Goal: Use online tool/utility: Utilize a website feature to perform a specific function

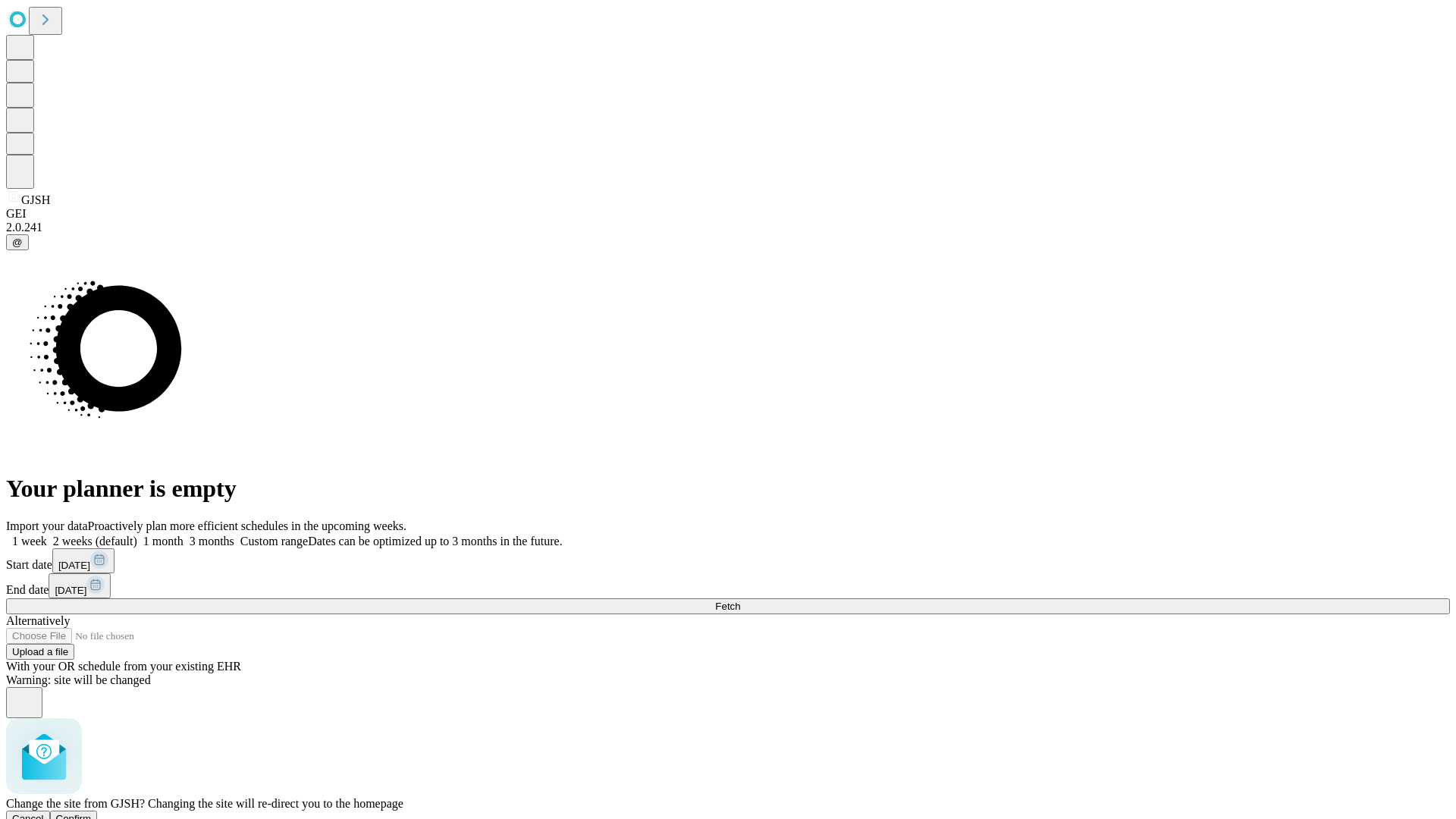
click at [92, 813] on span "Confirm" at bounding box center [74, 818] width 35 height 12
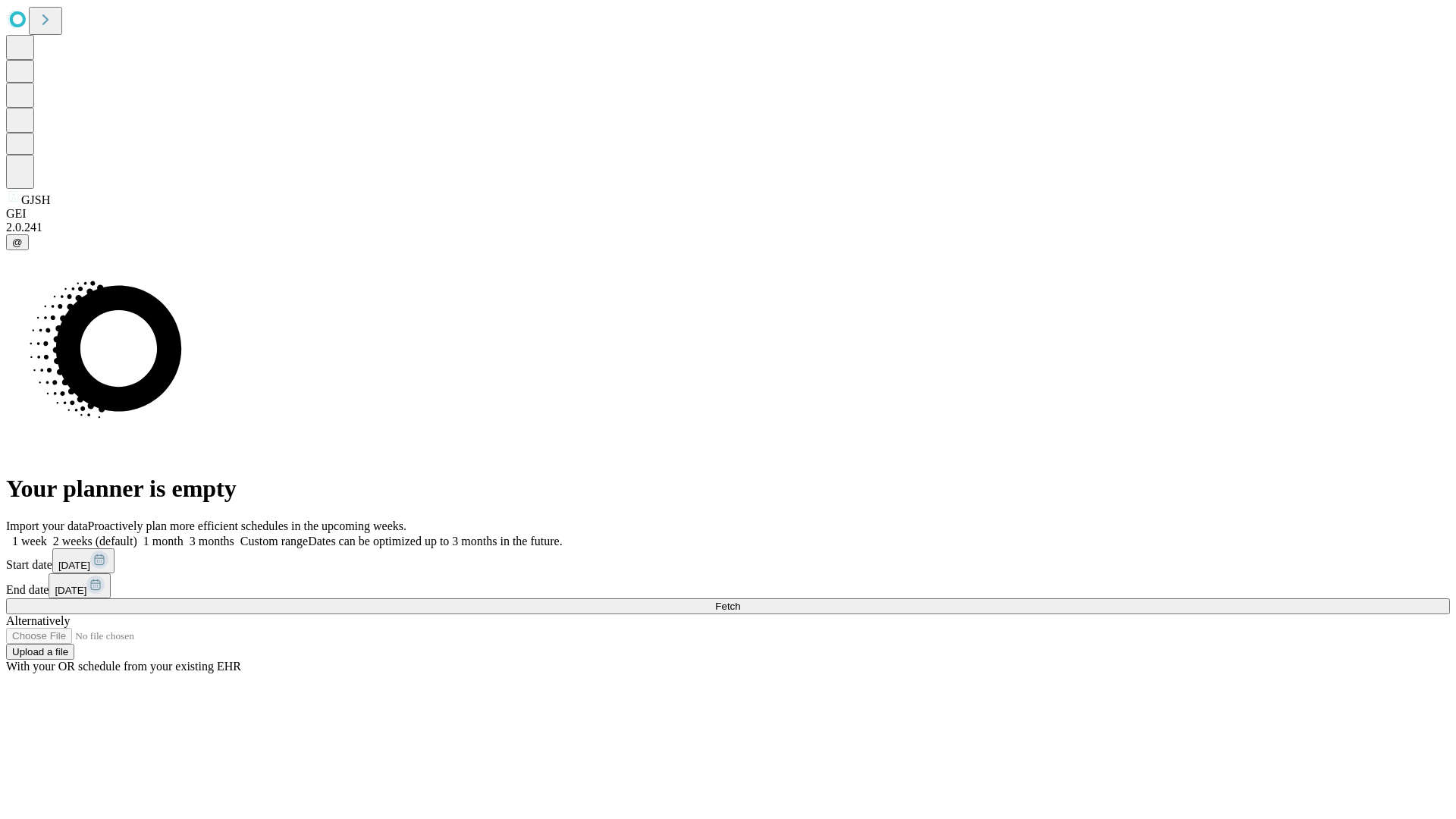
click at [47, 534] on label "1 week" at bounding box center [26, 541] width 41 height 13
click at [740, 600] on span "Fetch" at bounding box center [728, 605] width 25 height 12
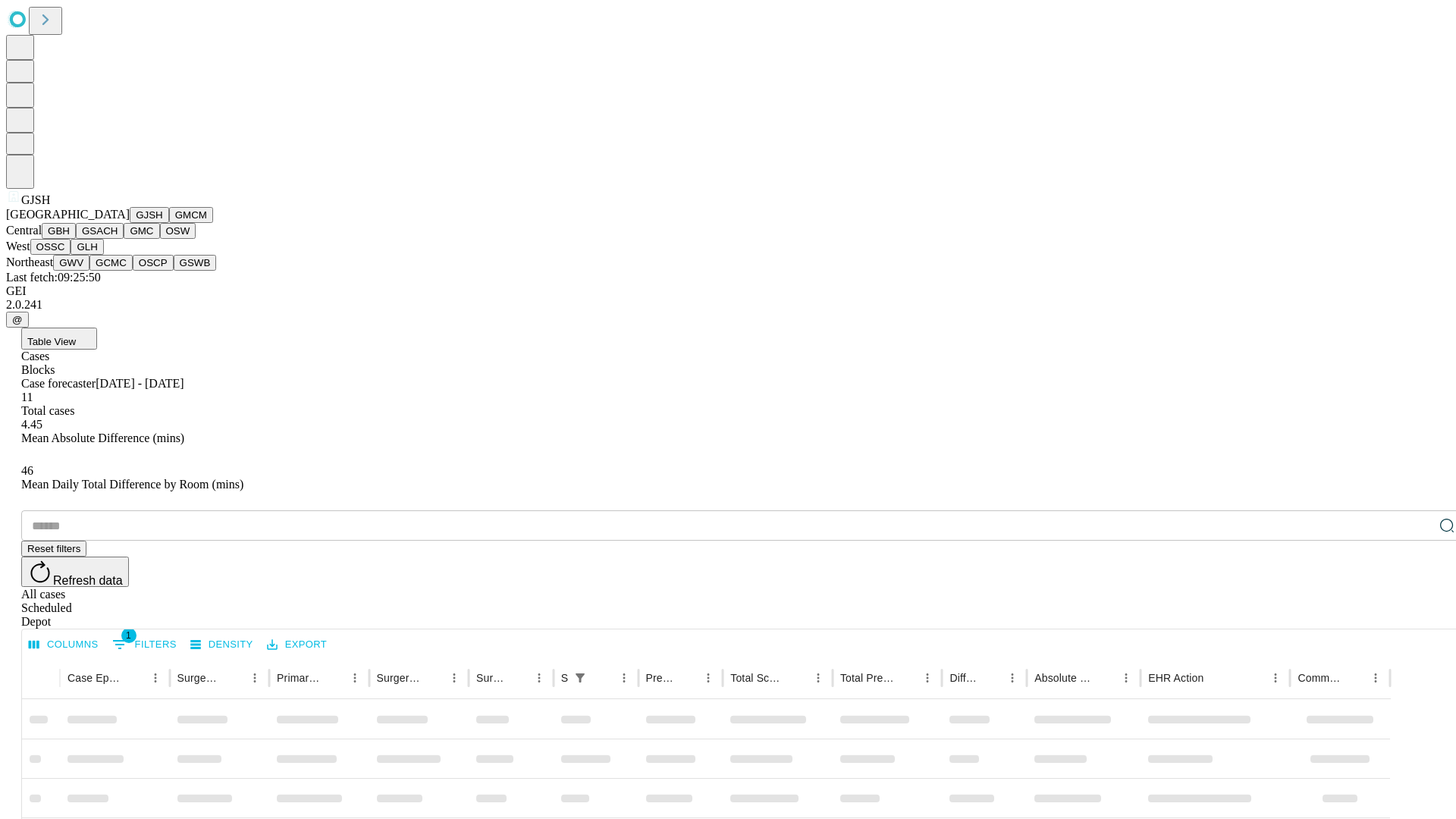
click at [169, 223] on button "GMCM" at bounding box center [191, 215] width 44 height 16
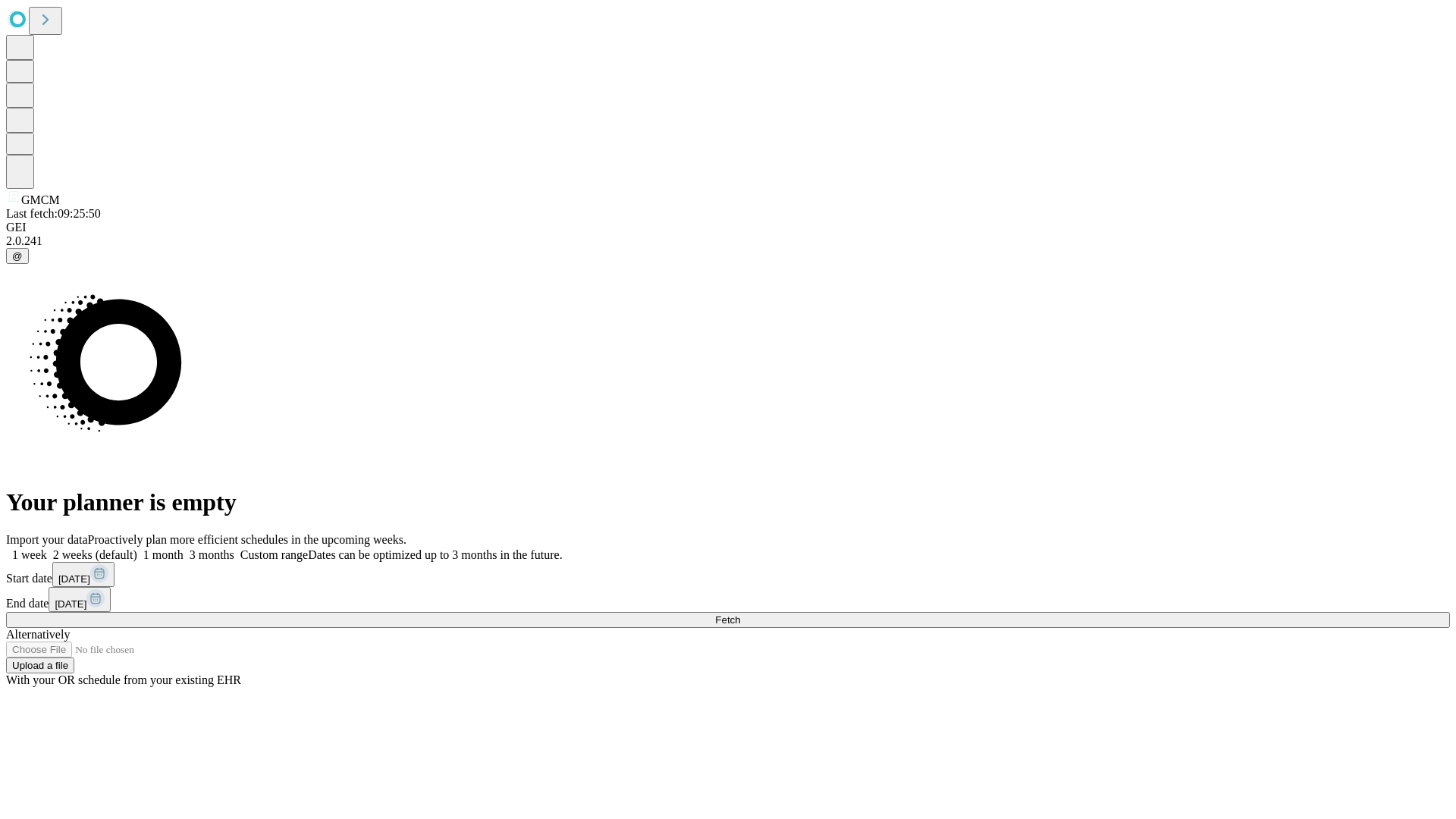
click at [47, 548] on label "1 week" at bounding box center [26, 554] width 41 height 13
click at [740, 614] on span "Fetch" at bounding box center [728, 619] width 25 height 12
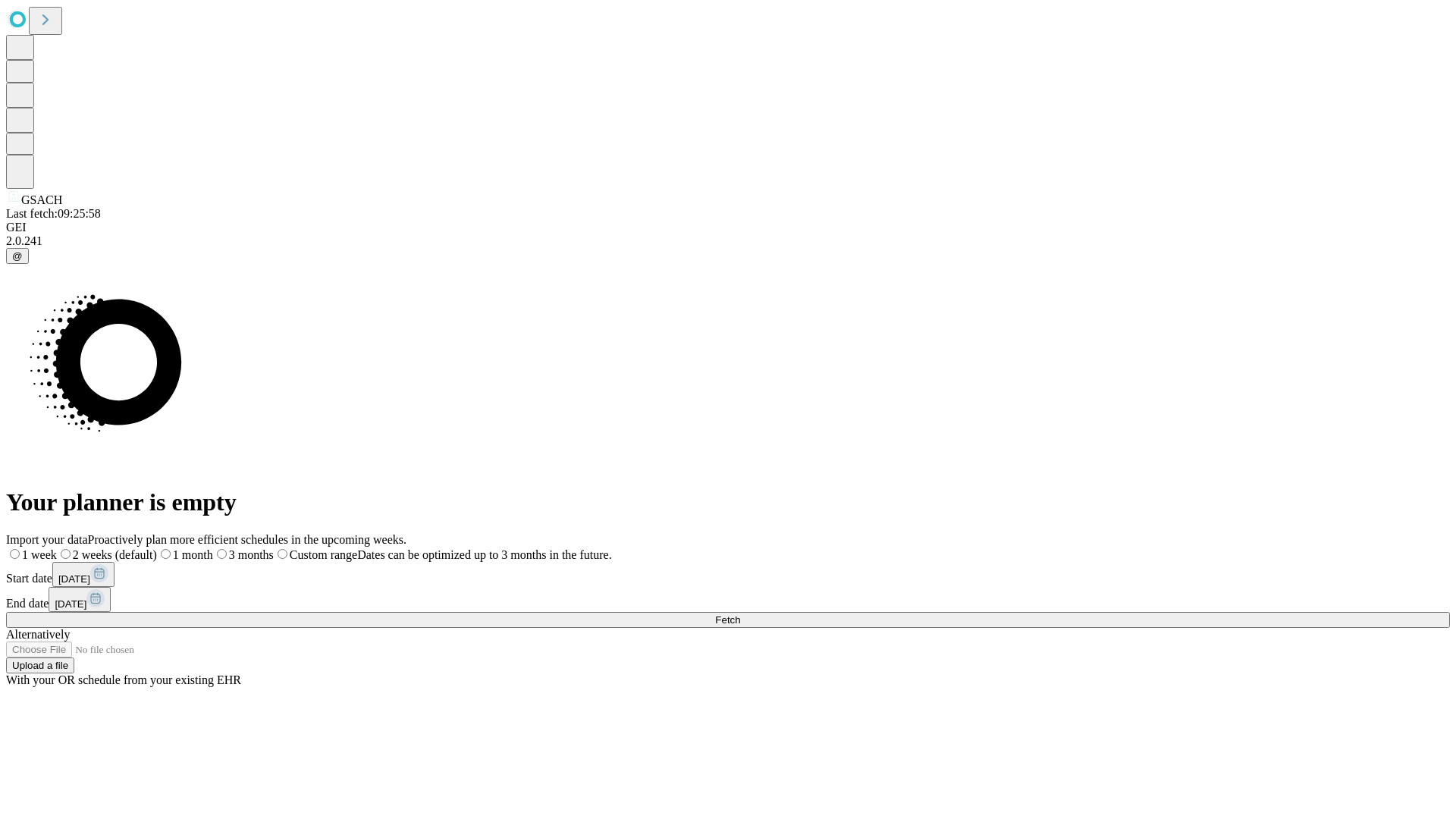
click at [57, 548] on label "1 week" at bounding box center [32, 554] width 51 height 13
click at [740, 614] on span "Fetch" at bounding box center [728, 619] width 25 height 12
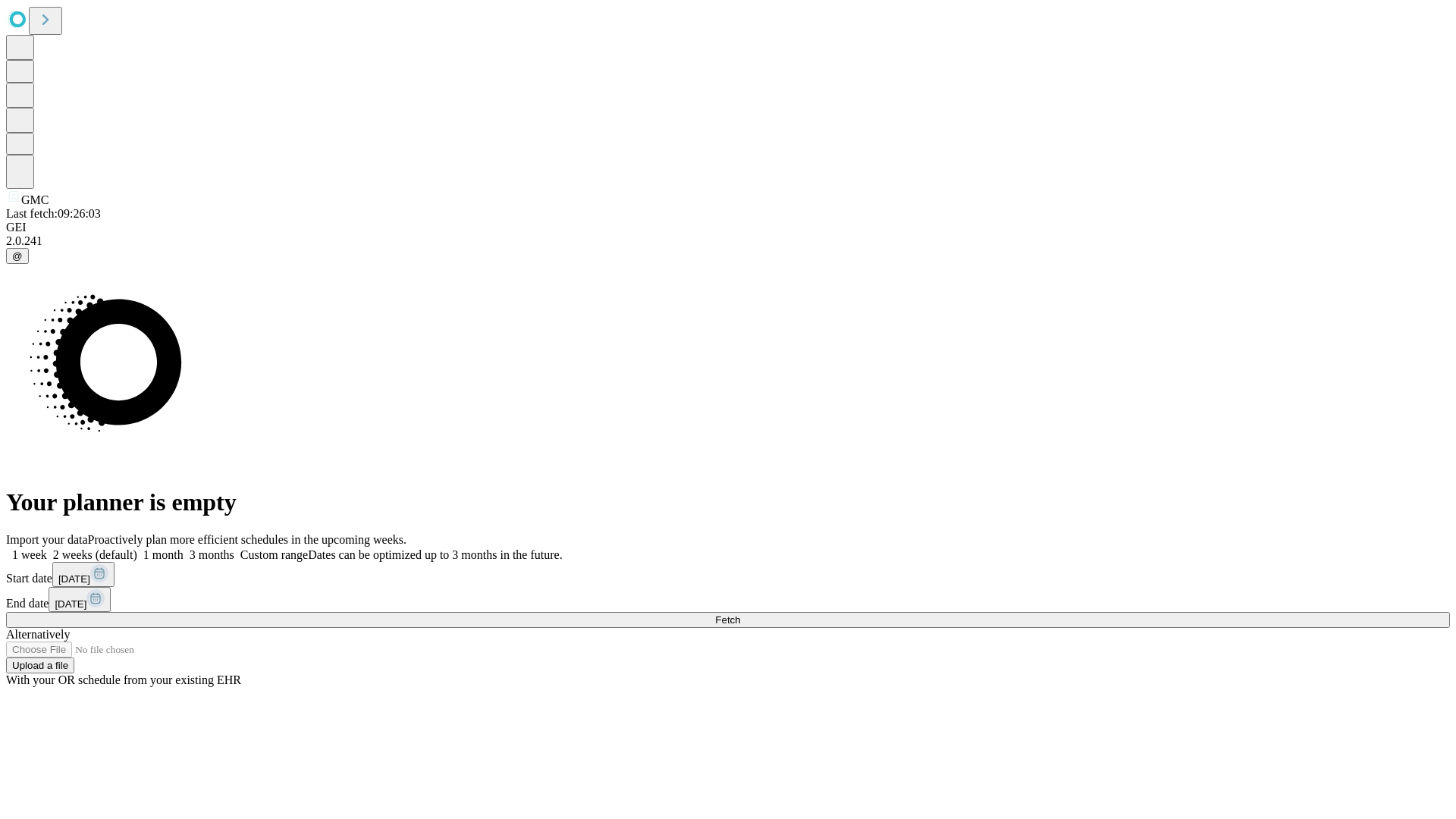
click at [47, 548] on label "1 week" at bounding box center [26, 554] width 41 height 13
click at [740, 614] on span "Fetch" at bounding box center [728, 619] width 25 height 12
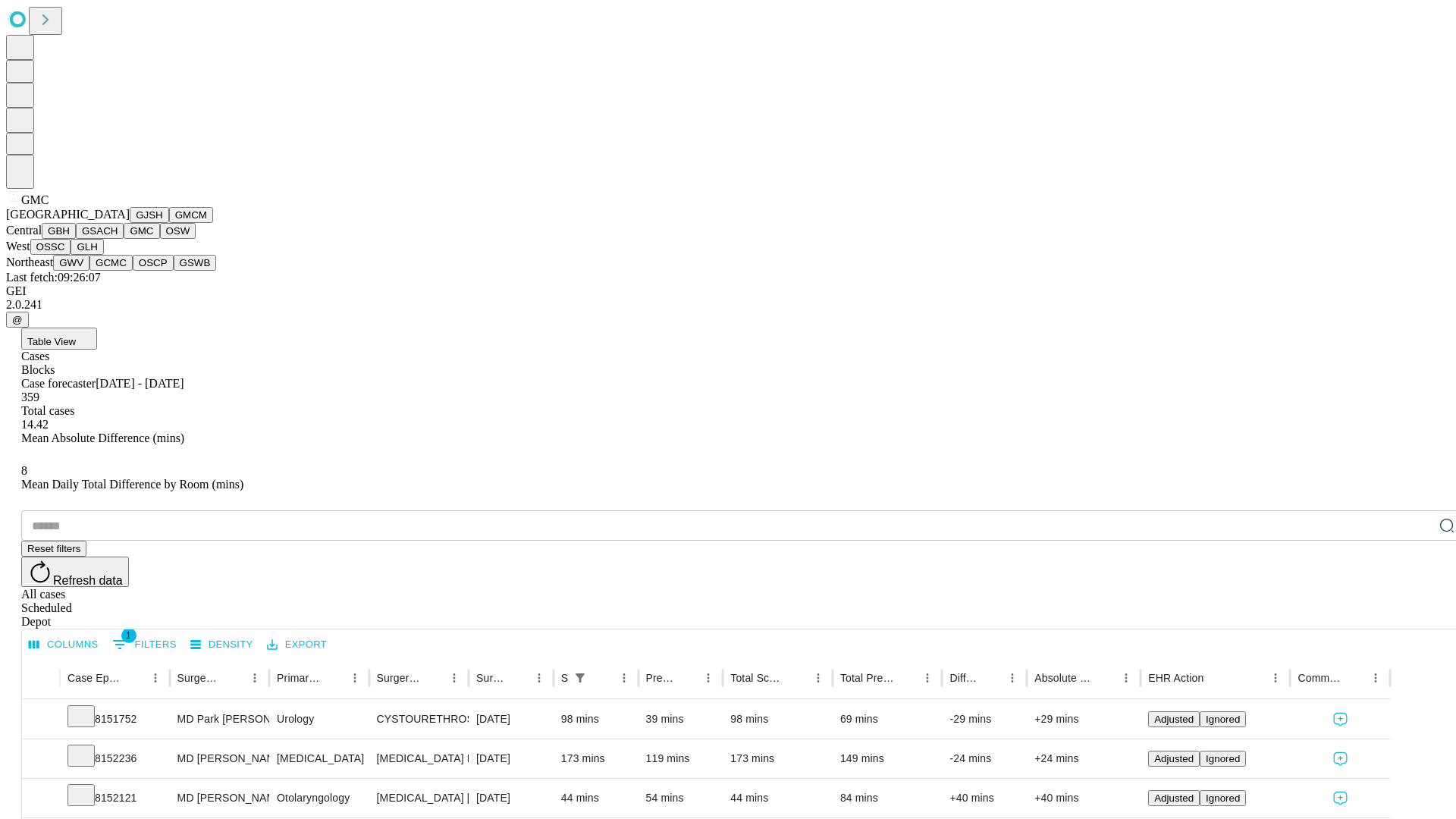
click at [160, 239] on button "OSW" at bounding box center [178, 231] width 36 height 16
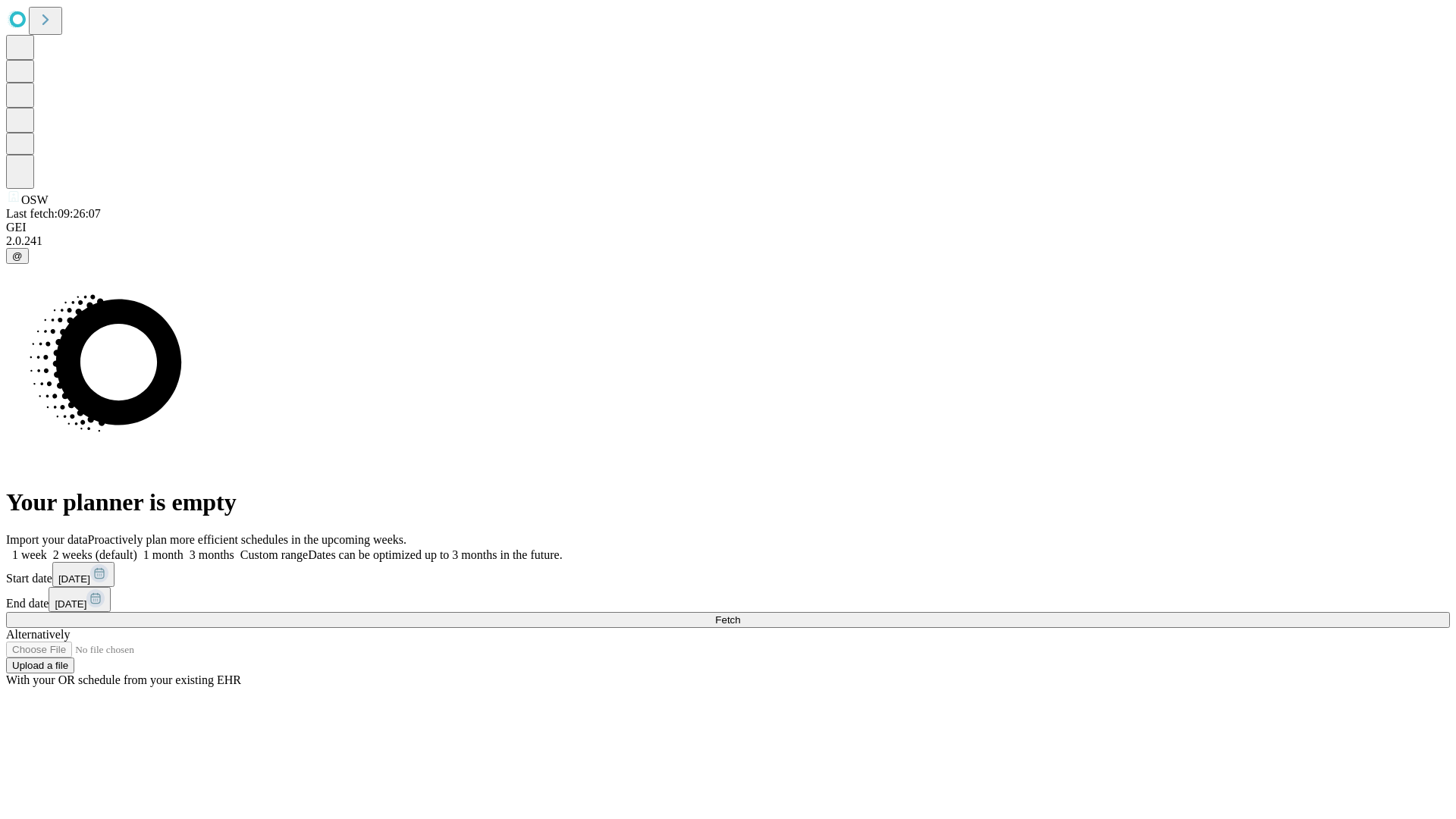
click at [47, 548] on label "1 week" at bounding box center [26, 554] width 41 height 13
click at [740, 614] on span "Fetch" at bounding box center [728, 619] width 25 height 12
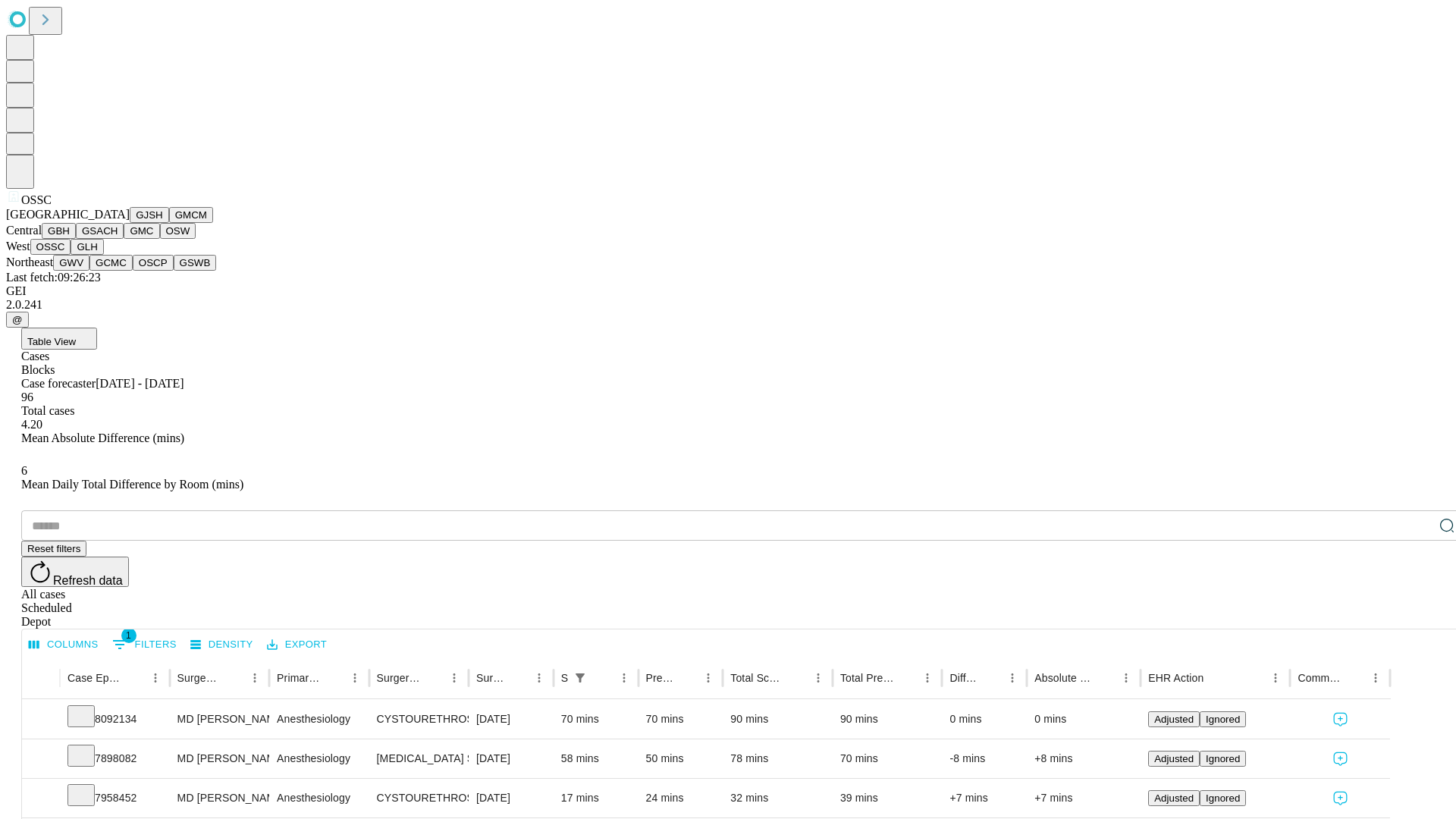
click at [103, 255] on button "GLH" at bounding box center [87, 247] width 33 height 16
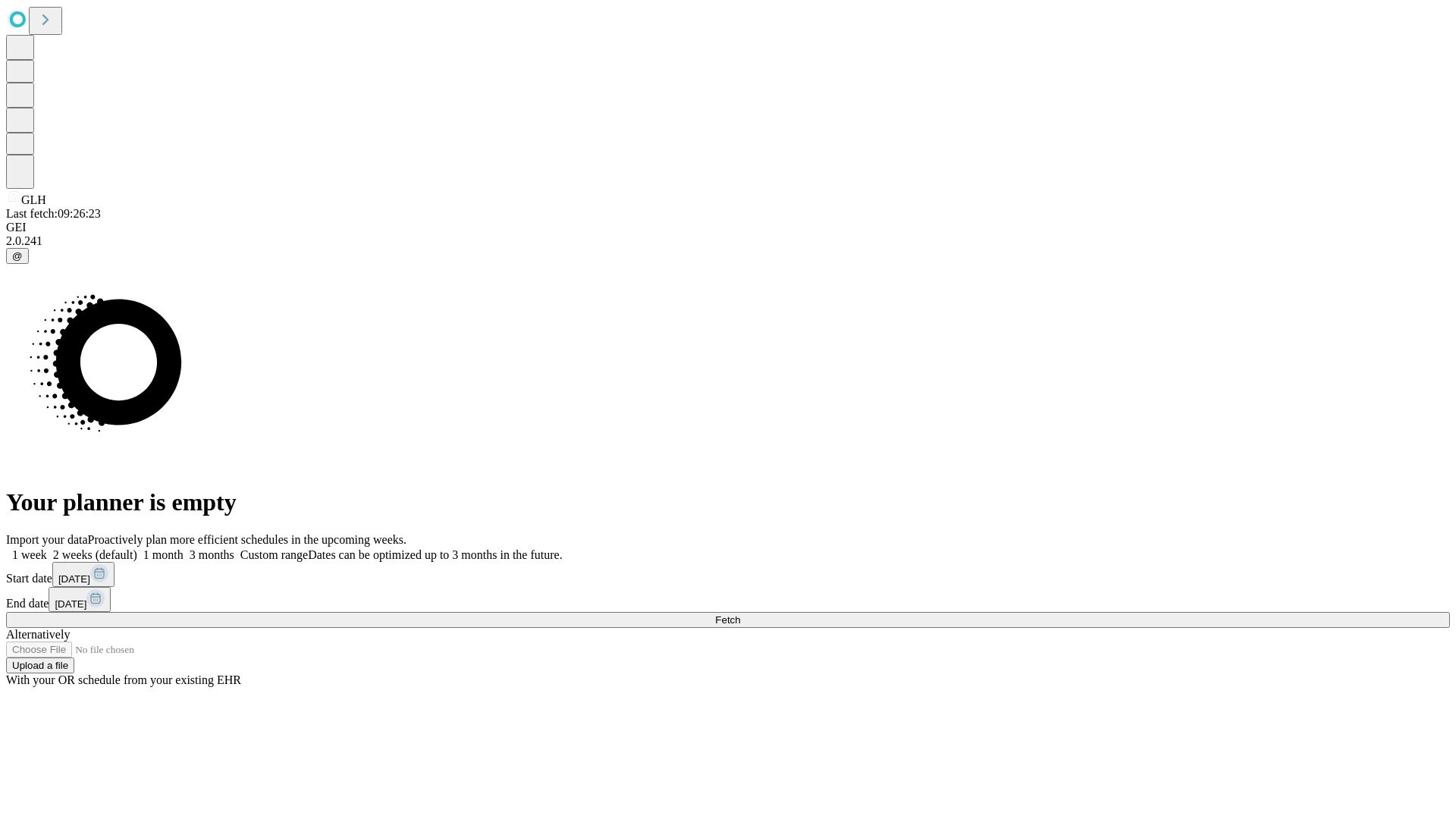
click at [47, 548] on label "1 week" at bounding box center [26, 554] width 41 height 13
click at [740, 614] on span "Fetch" at bounding box center [728, 619] width 25 height 12
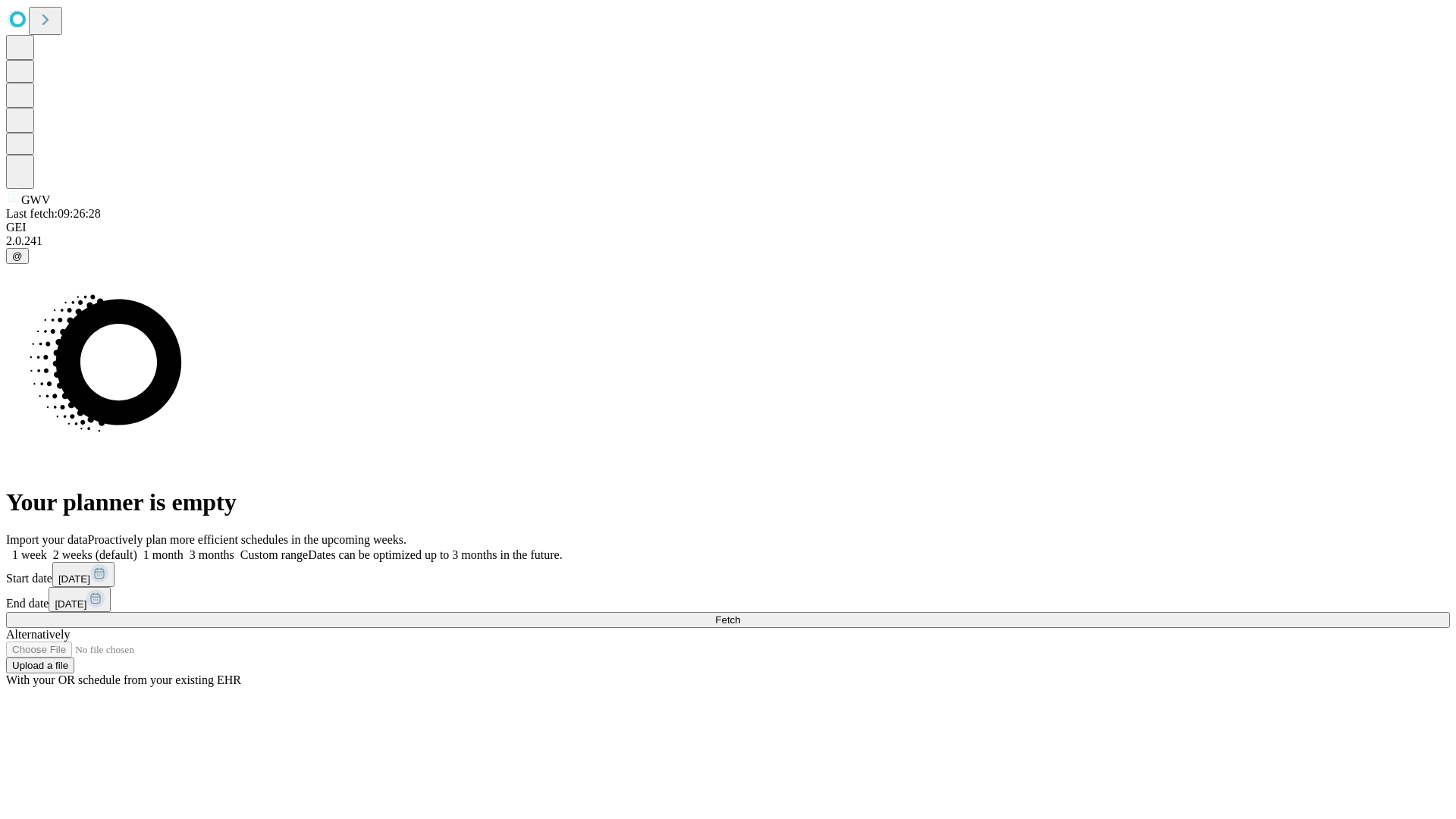
click at [740, 614] on span "Fetch" at bounding box center [728, 619] width 25 height 12
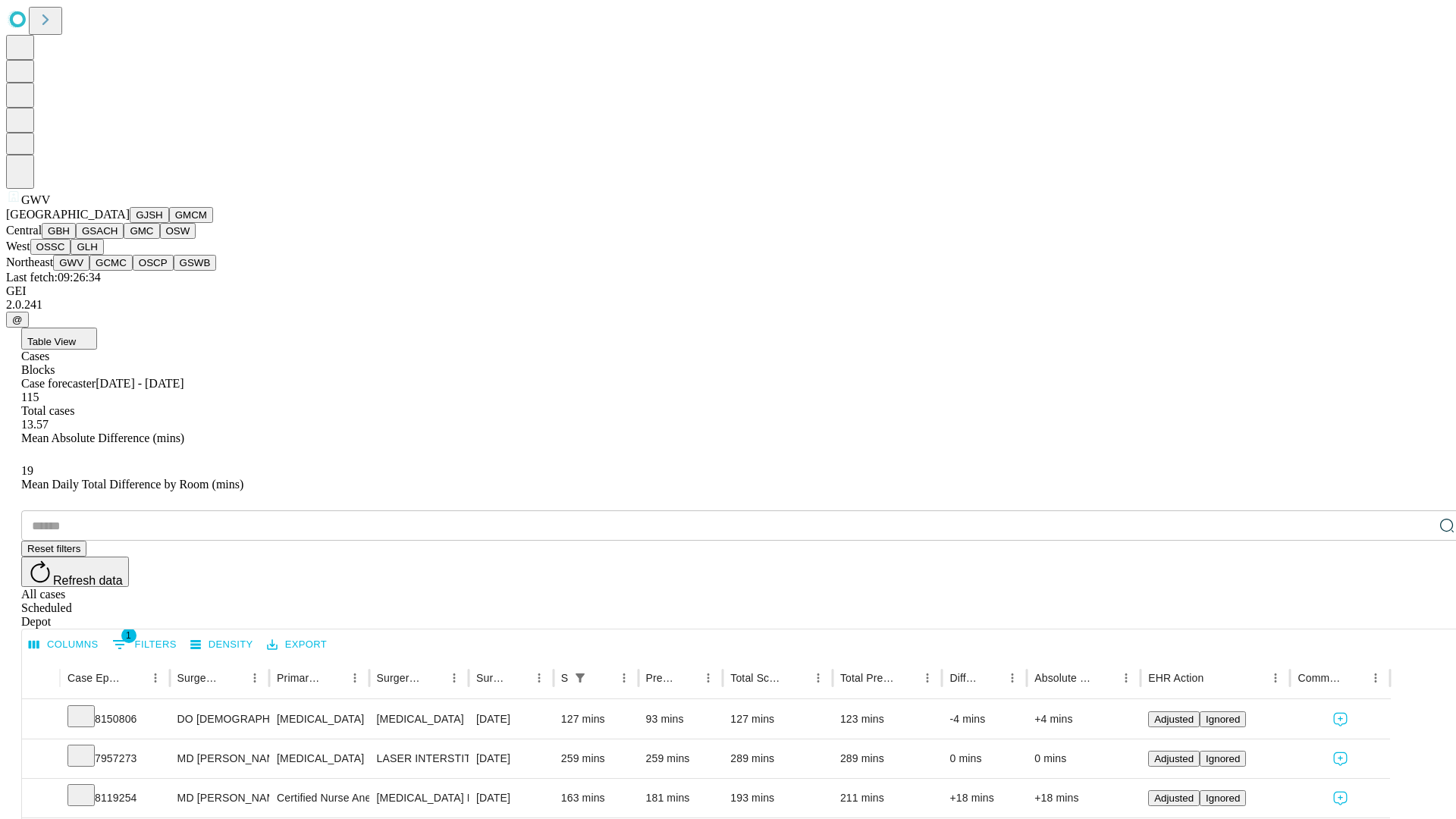
click at [117, 271] on button "GCMC" at bounding box center [111, 263] width 44 height 16
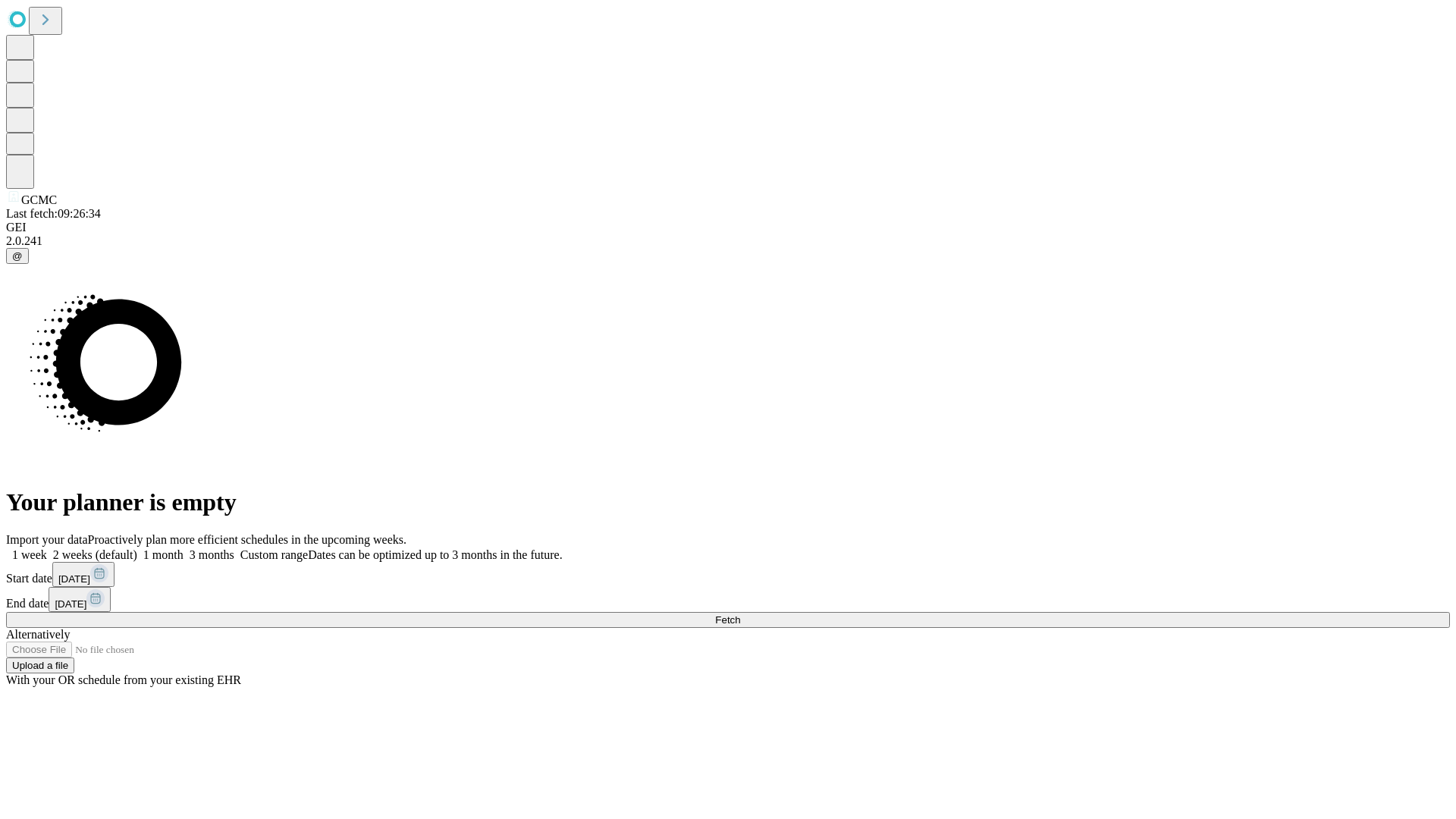
click at [47, 548] on label "1 week" at bounding box center [26, 554] width 41 height 13
click at [740, 614] on span "Fetch" at bounding box center [728, 619] width 25 height 12
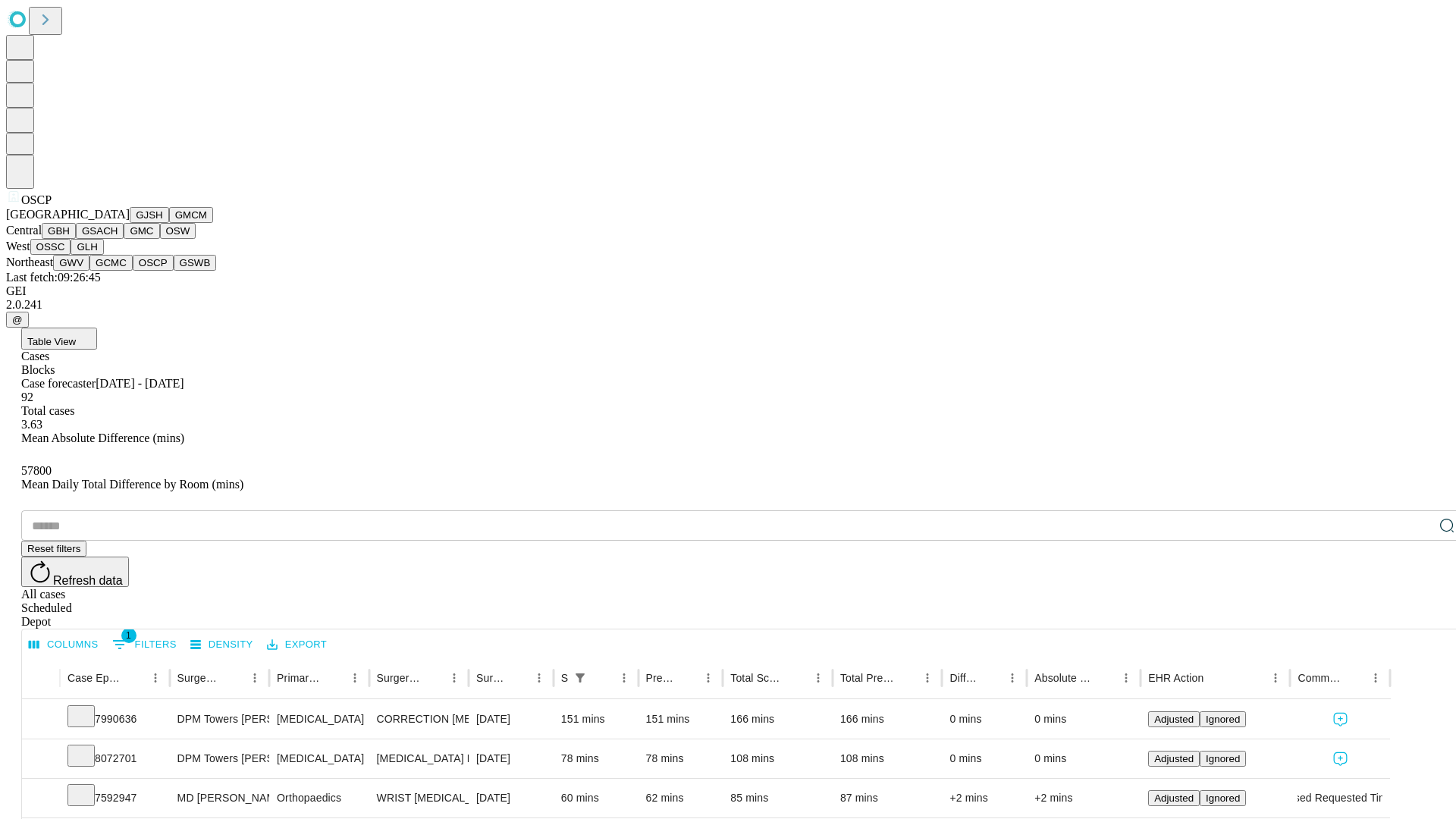
click at [174, 271] on button "GSWB" at bounding box center [196, 263] width 44 height 16
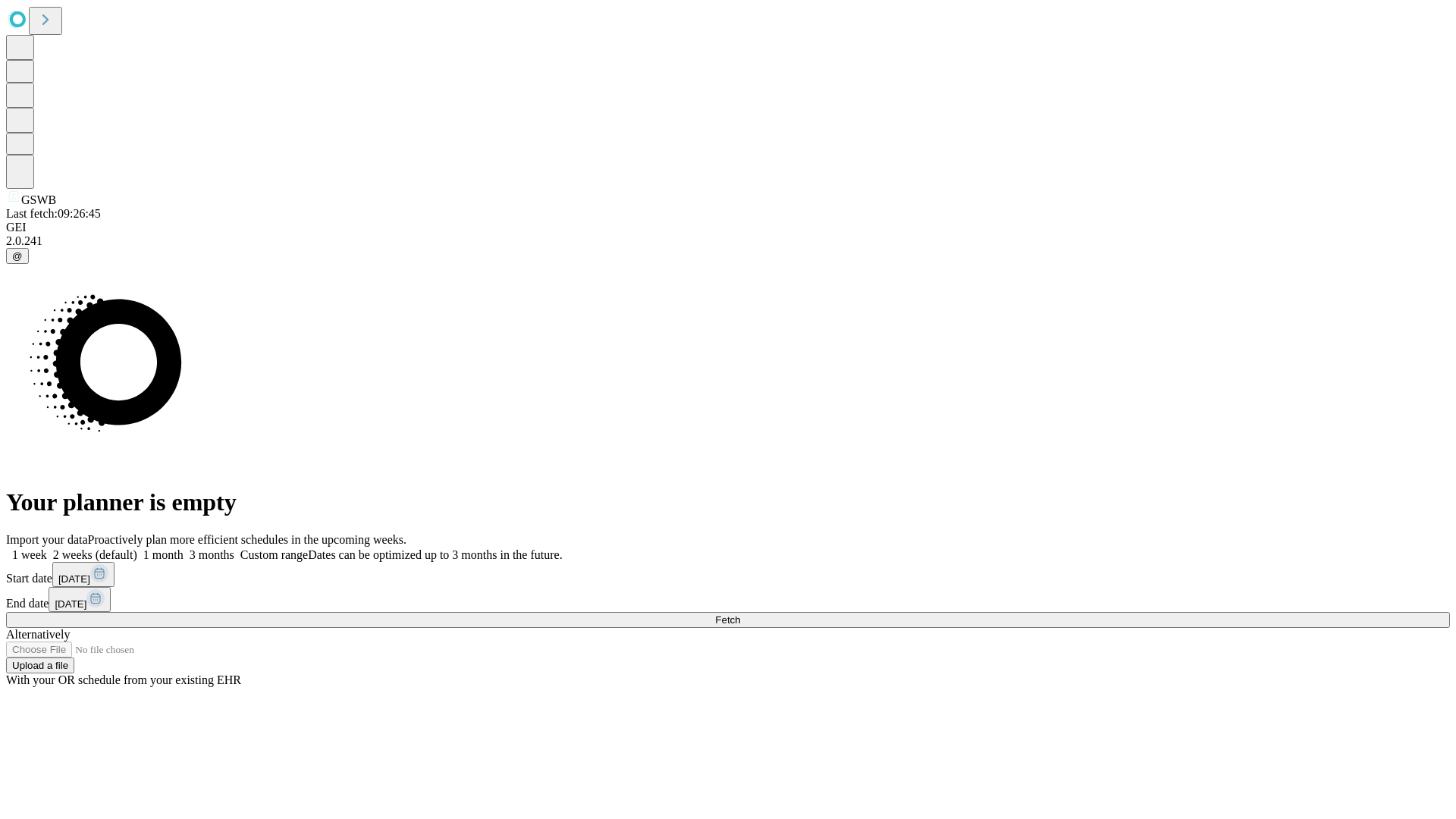
click at [47, 548] on label "1 week" at bounding box center [26, 554] width 41 height 13
click at [740, 614] on span "Fetch" at bounding box center [728, 619] width 25 height 12
